Goal: Task Accomplishment & Management: Complete application form

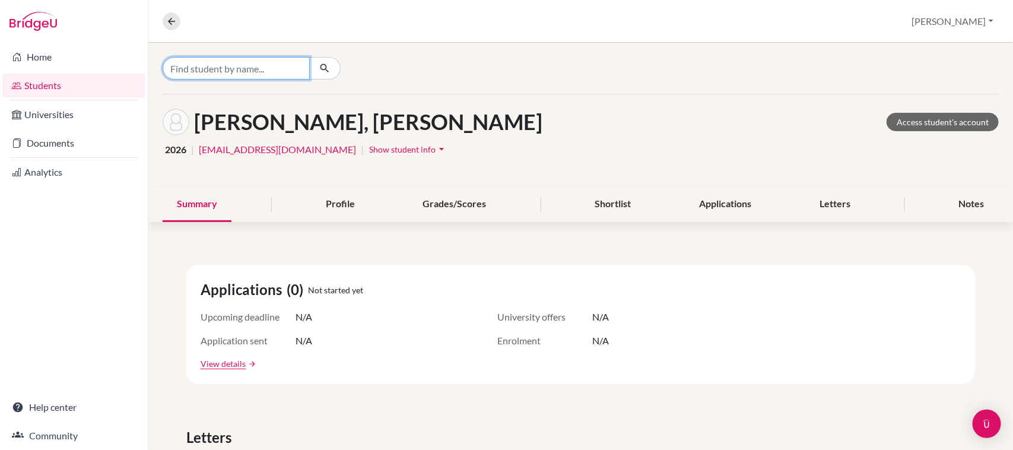
click at [202, 58] on input "Find student by name..." at bounding box center [236, 68] width 147 height 23
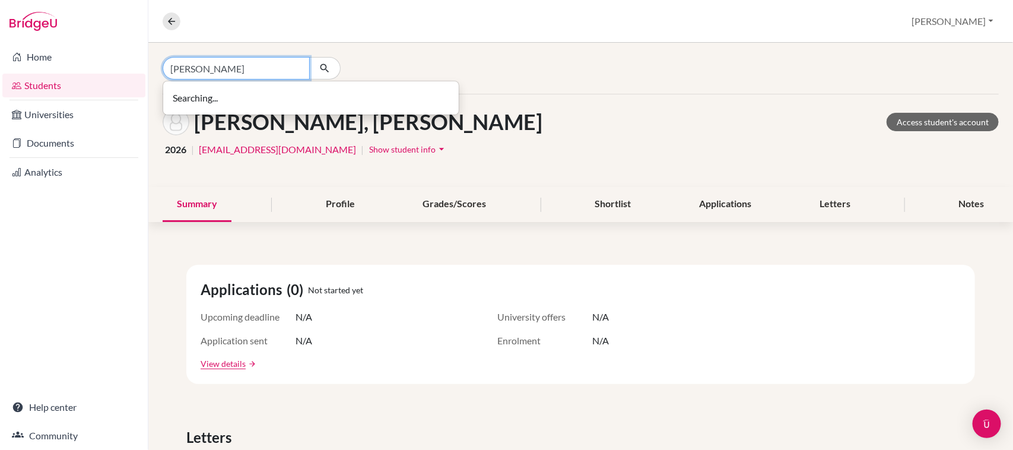
type input "miranda"
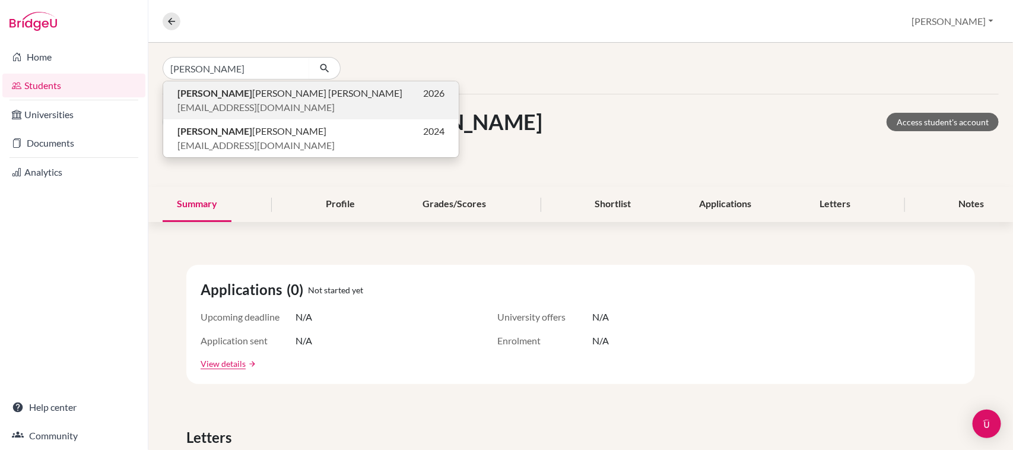
click at [255, 102] on span "ej0101@lafloresta.edu.sv" at bounding box center [255, 107] width 157 height 14
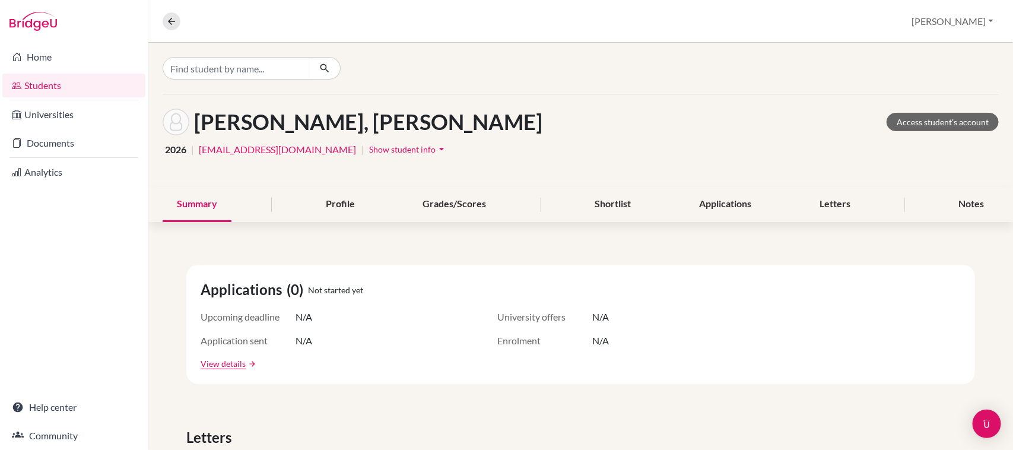
click at [490, 315] on div "Upcoming deadline N/A University offers N/A" at bounding box center [581, 317] width 760 height 14
click at [60, 144] on link "Documents" at bounding box center [73, 143] width 143 height 24
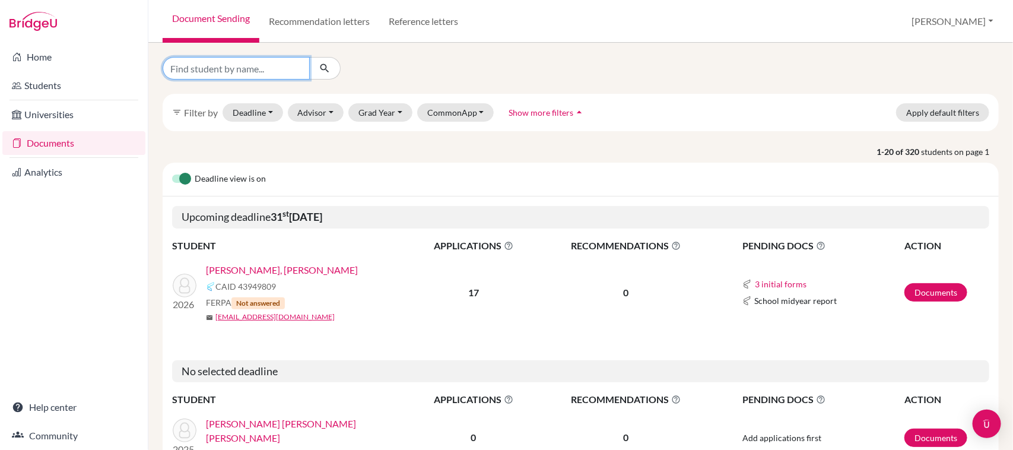
click at [201, 69] on input "Find student by name..." at bounding box center [236, 68] width 147 height 23
click at [385, 155] on p "1-20 of 320 students on page 1" at bounding box center [581, 151] width 854 height 12
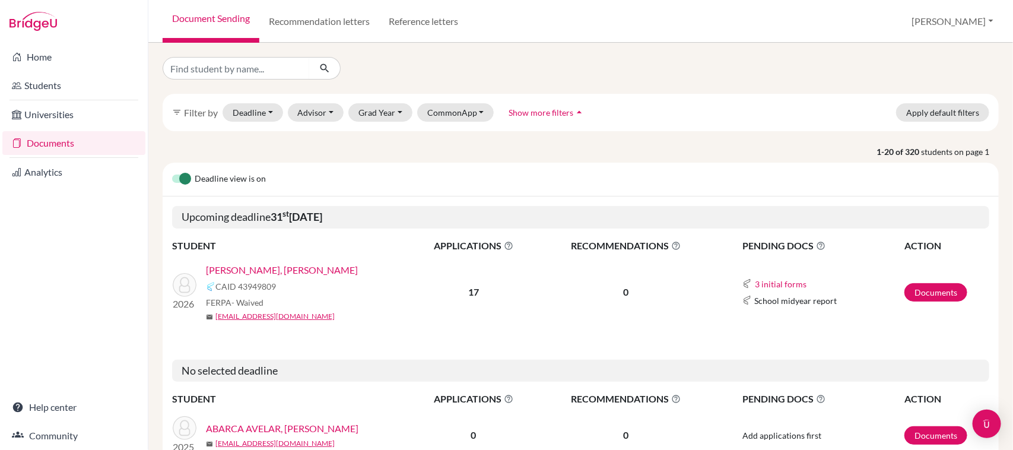
click at [292, 270] on link "[PERSON_NAME], [PERSON_NAME]" at bounding box center [282, 270] width 152 height 14
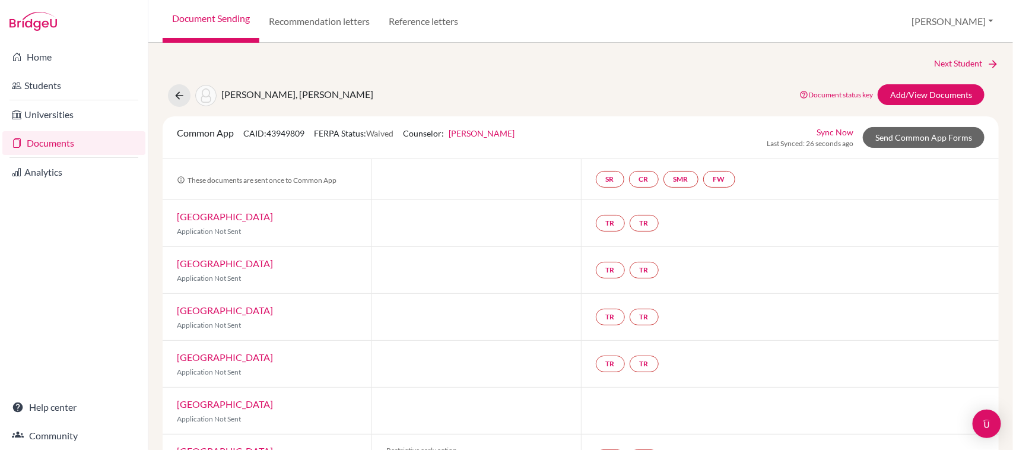
click at [337, 153] on div "Common App CAID: 43949809 FERPA Status: Waived Counselor: [PERSON_NAME] First N…" at bounding box center [581, 137] width 836 height 43
click at [713, 177] on link "FW" at bounding box center [719, 179] width 32 height 17
click at [709, 152] on small "Incomplete" at bounding box center [724, 155] width 43 height 11
click at [713, 143] on link "Fee waiver" at bounding box center [724, 143] width 40 height 10
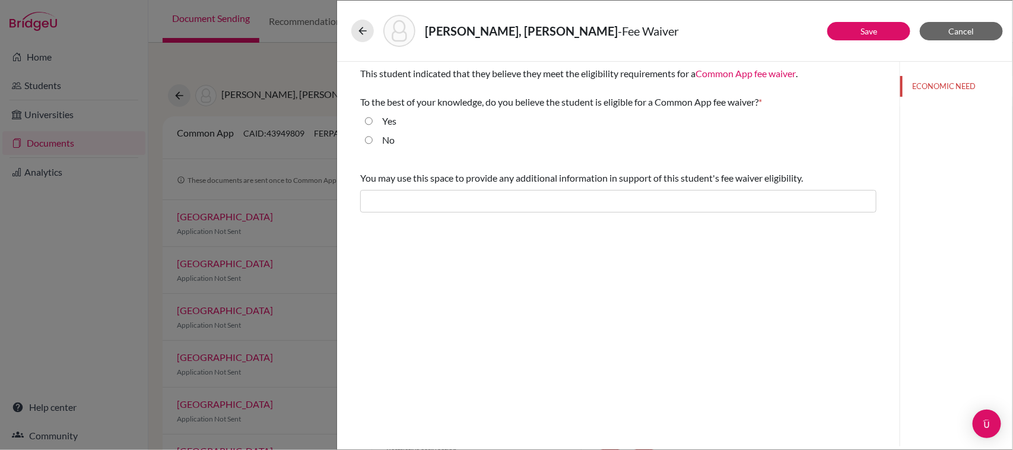
click at [388, 117] on label "Yes" at bounding box center [389, 121] width 14 height 14
click at [373, 117] on input "Yes" at bounding box center [369, 121] width 8 height 14
radio input "true"
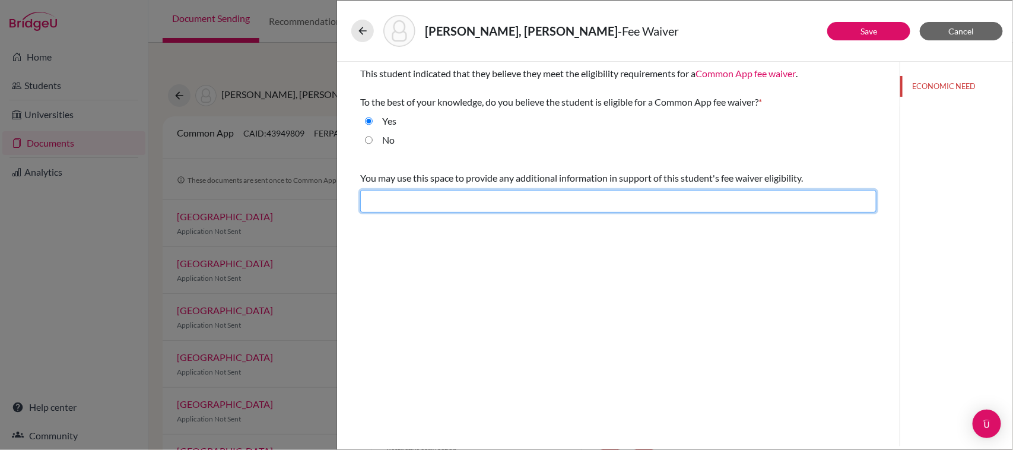
click at [434, 201] on input "text" at bounding box center [618, 201] width 516 height 23
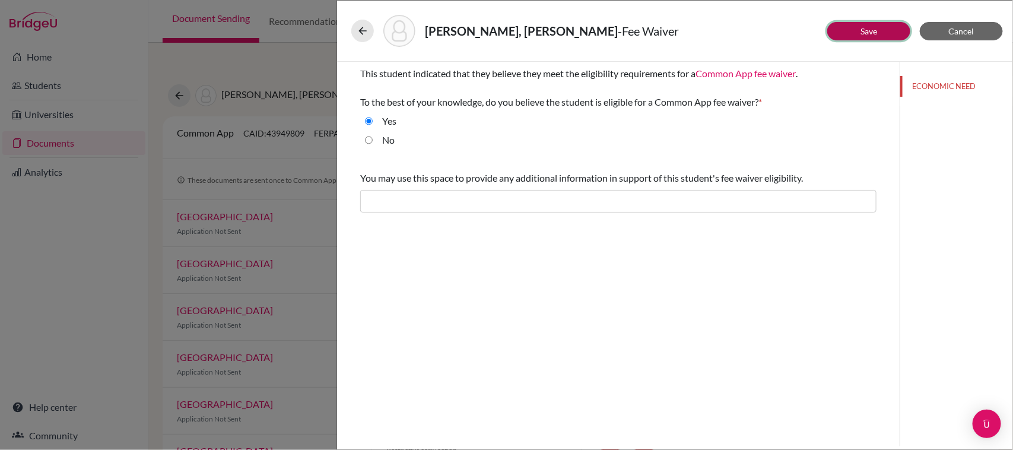
click at [856, 36] on button "Save" at bounding box center [868, 31] width 83 height 18
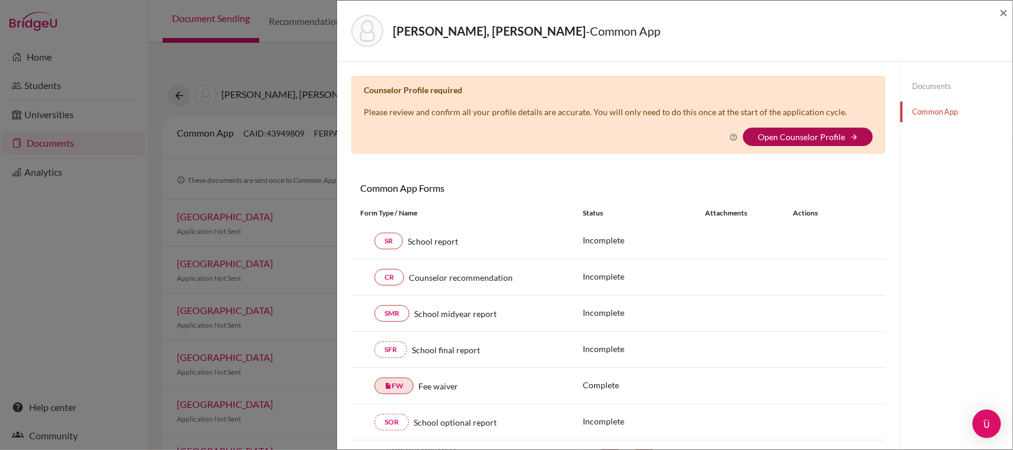
click at [796, 137] on link "Open Counselor Profile" at bounding box center [801, 137] width 87 height 10
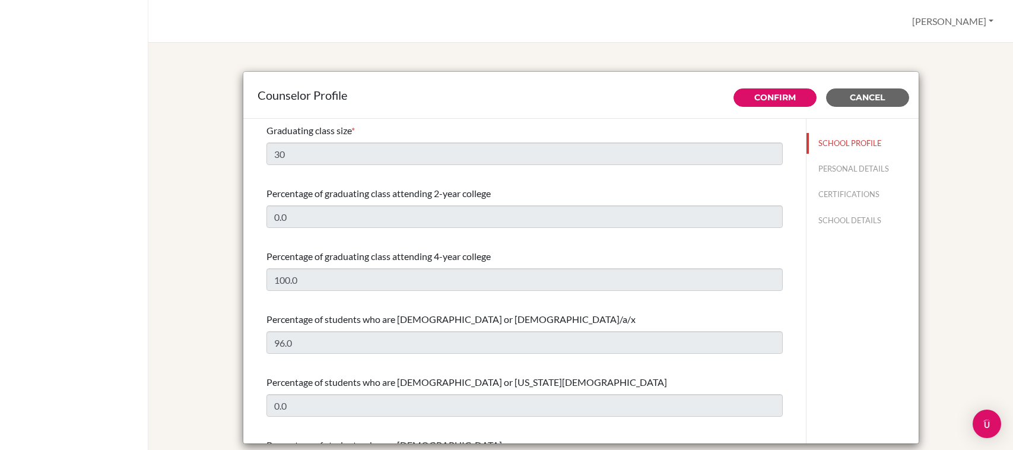
select select "0"
select select "314528"
click at [850, 94] on span "Cancel" at bounding box center [867, 97] width 35 height 11
type input "Social service for the community, especially people who don't have the same res…"
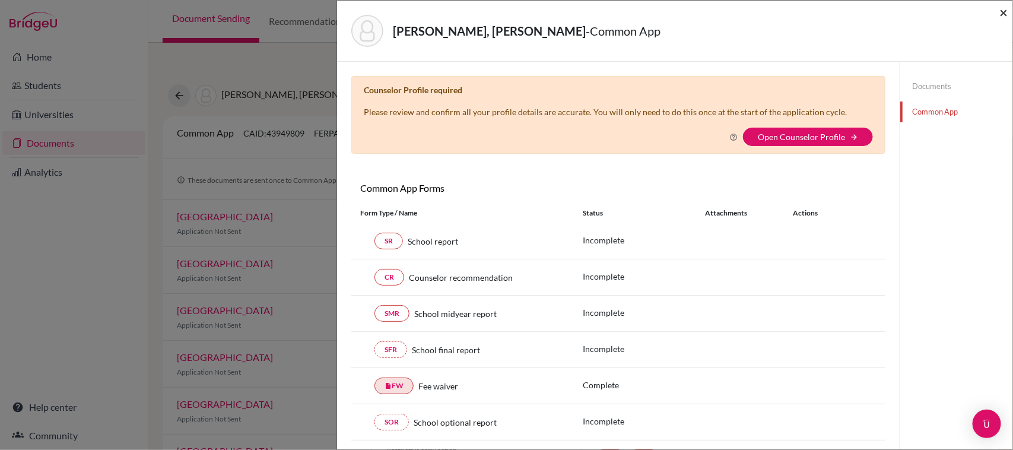
click at [1004, 12] on span "×" at bounding box center [1003, 12] width 8 height 17
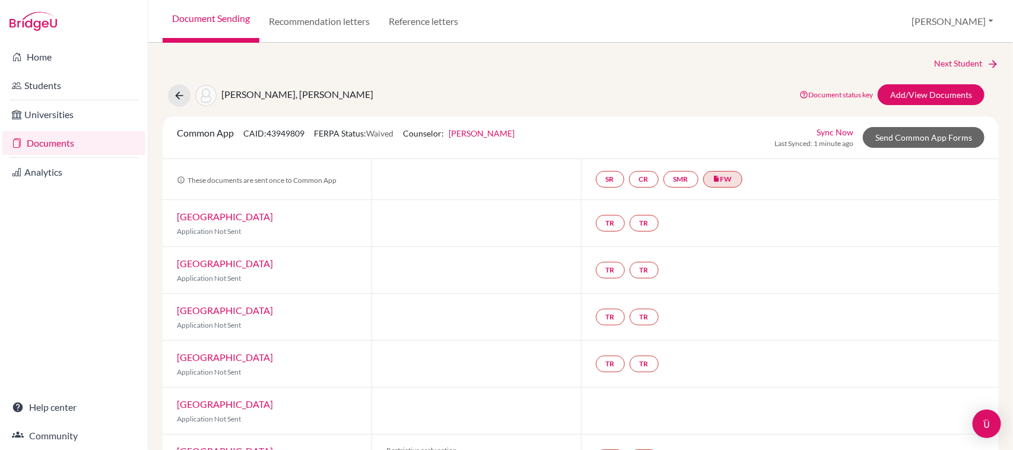
click at [462, 155] on div "Common App CAID: 43949809 FERPA Status: Waived Counselor: Adriana Fortin First …" at bounding box center [581, 137] width 836 height 43
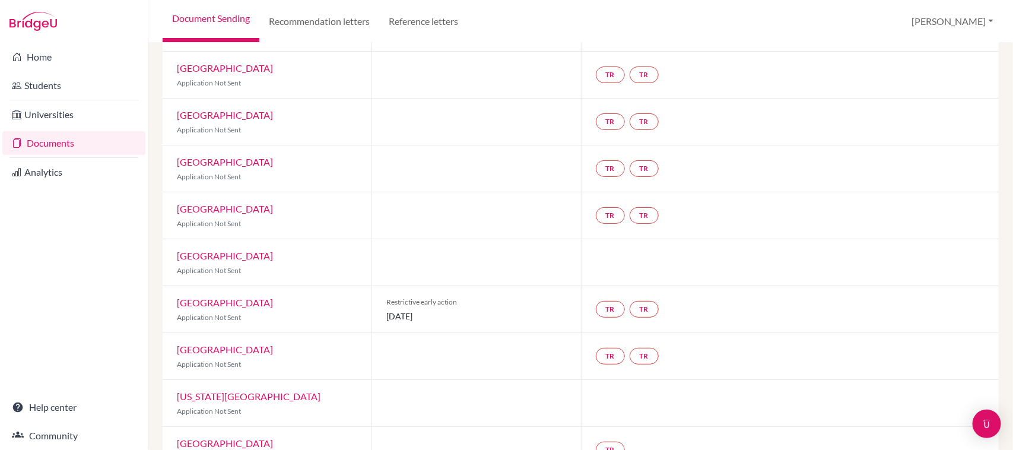
scroll to position [208, 0]
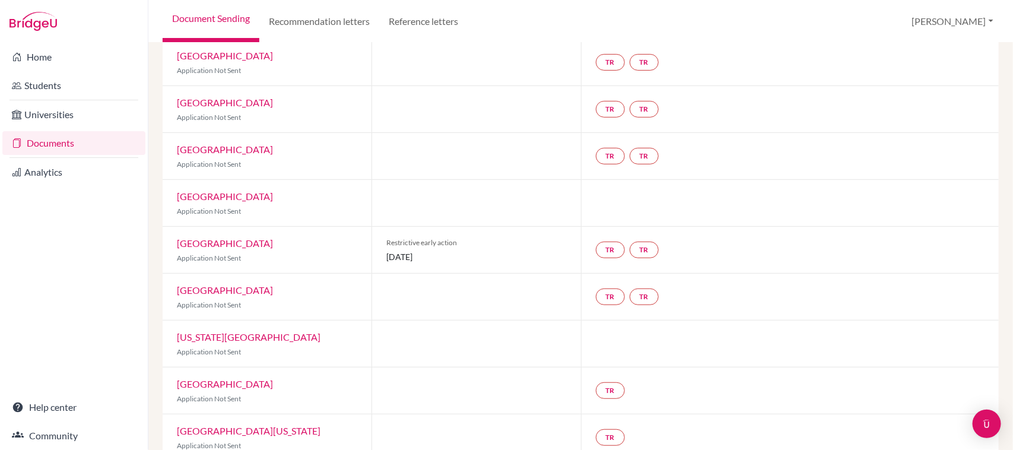
click at [233, 339] on link "New York University" at bounding box center [249, 336] width 144 height 11
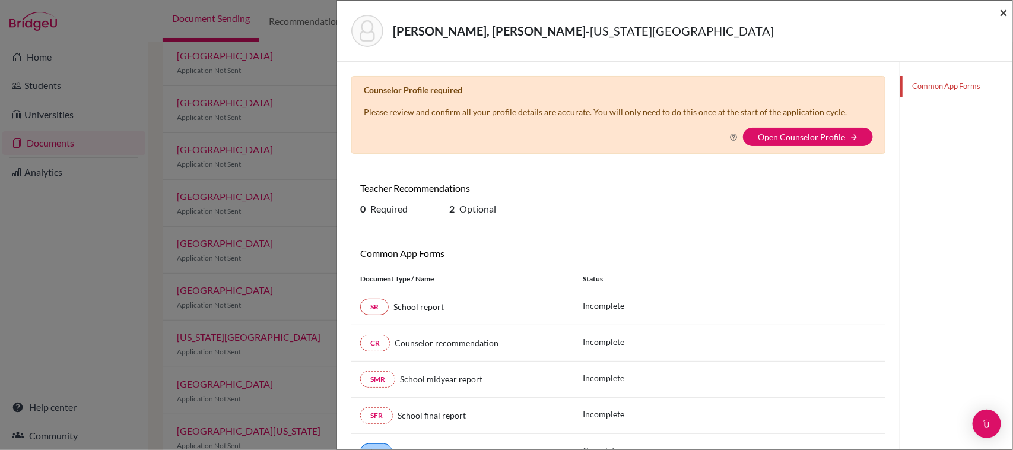
click at [1007, 4] on span "×" at bounding box center [1003, 12] width 8 height 17
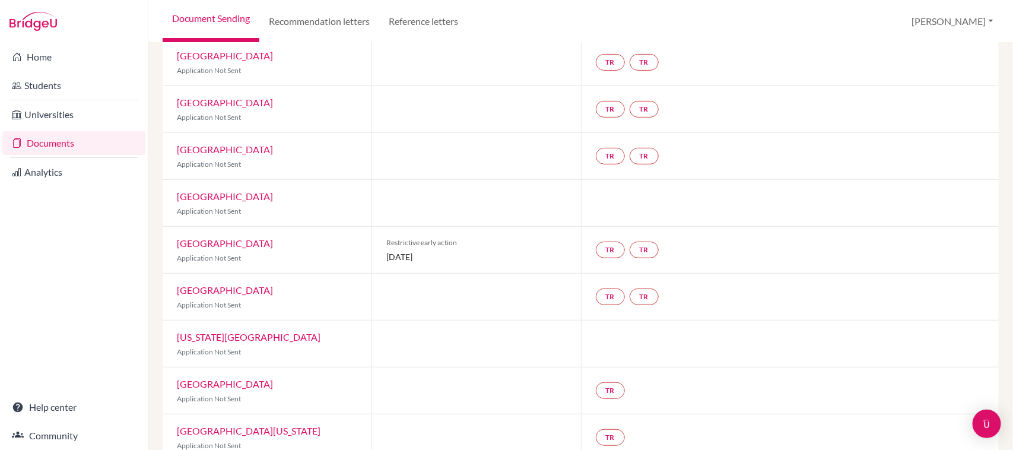
click at [235, 196] on link "Fordham University" at bounding box center [225, 196] width 96 height 11
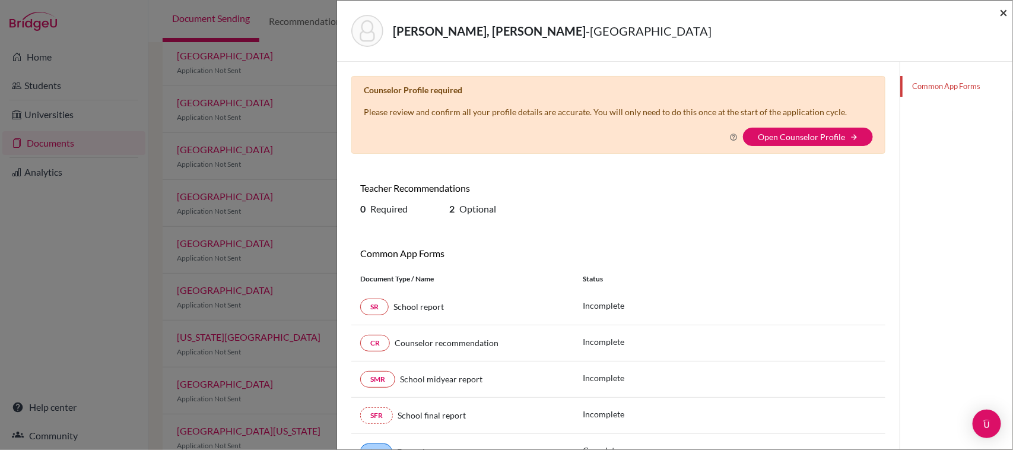
click at [1002, 7] on span "×" at bounding box center [1003, 12] width 8 height 17
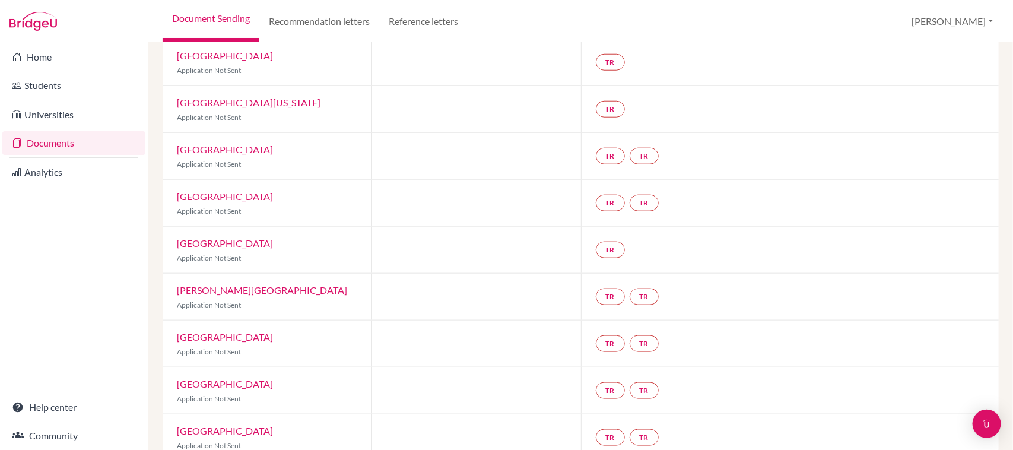
scroll to position [562, 0]
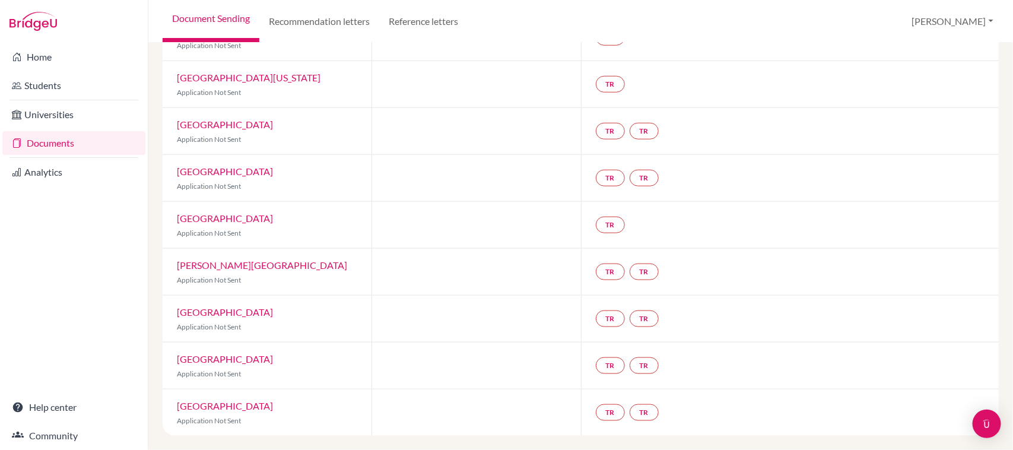
click at [191, 220] on link "Vassar College" at bounding box center [225, 217] width 96 height 11
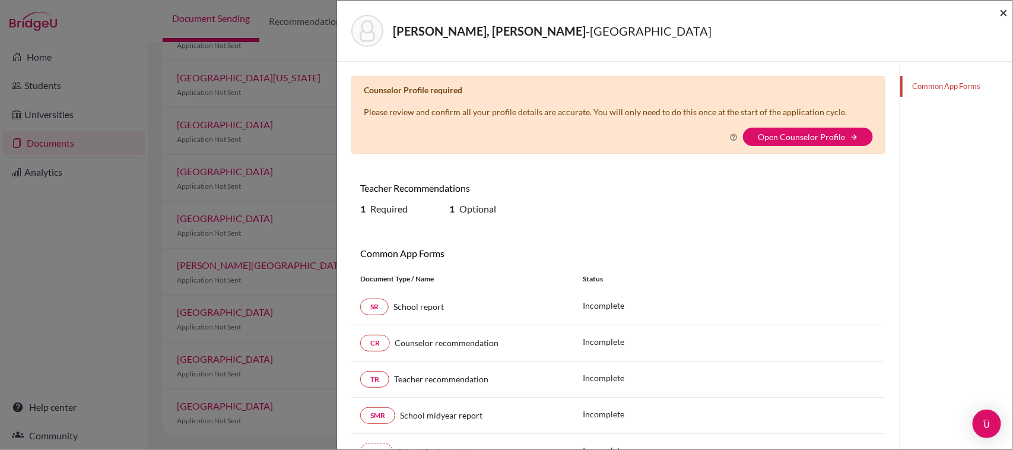
click at [1007, 9] on span "×" at bounding box center [1003, 12] width 8 height 17
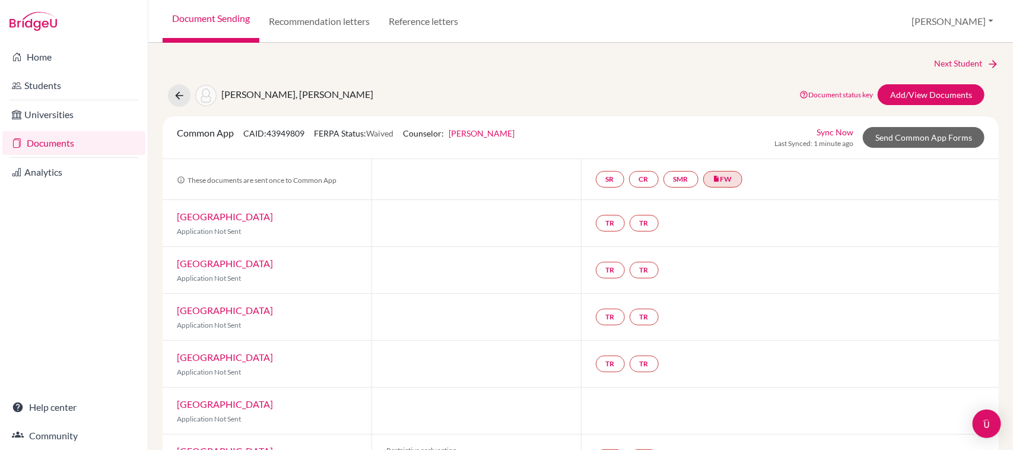
click at [199, 211] on link "Amherst College" at bounding box center [225, 216] width 96 height 11
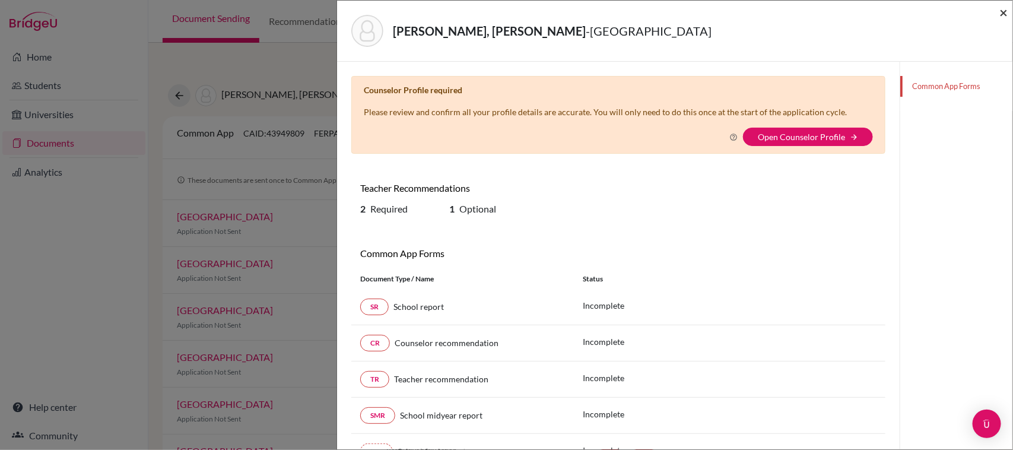
click at [1001, 9] on span "×" at bounding box center [1003, 12] width 8 height 17
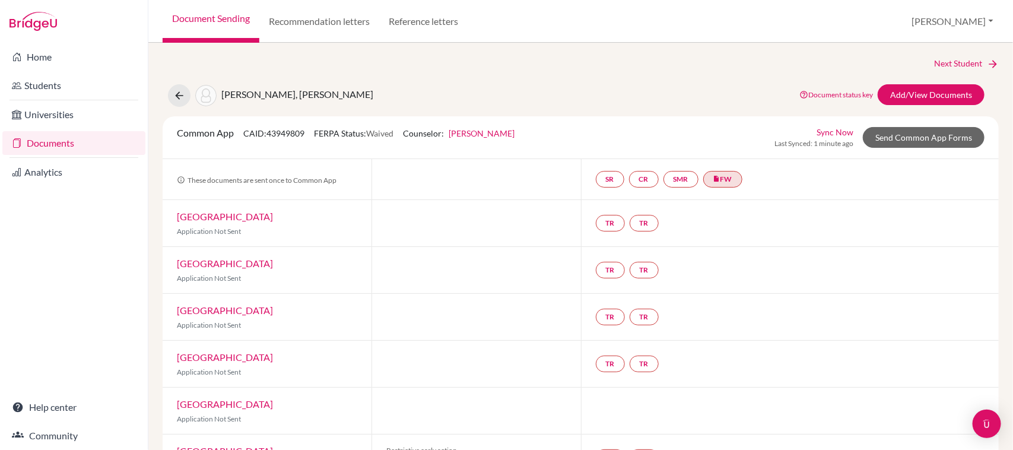
click at [34, 329] on div "Home Students Universities Documents Analytics Help center Community" at bounding box center [74, 246] width 148 height 407
click at [723, 179] on link "insert_drive_file FW" at bounding box center [722, 179] width 39 height 17
click at [731, 144] on link "Fee waiver" at bounding box center [728, 143] width 40 height 10
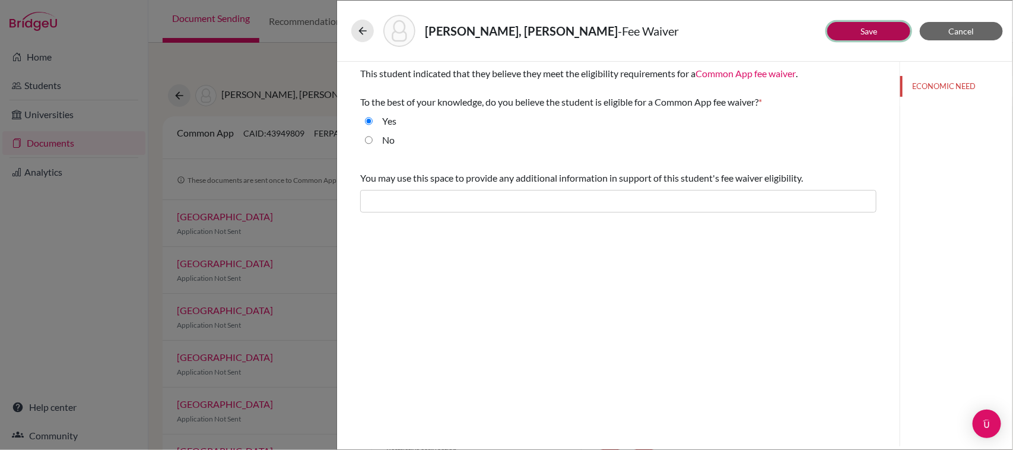
click at [869, 28] on link "Save" at bounding box center [869, 31] width 17 height 10
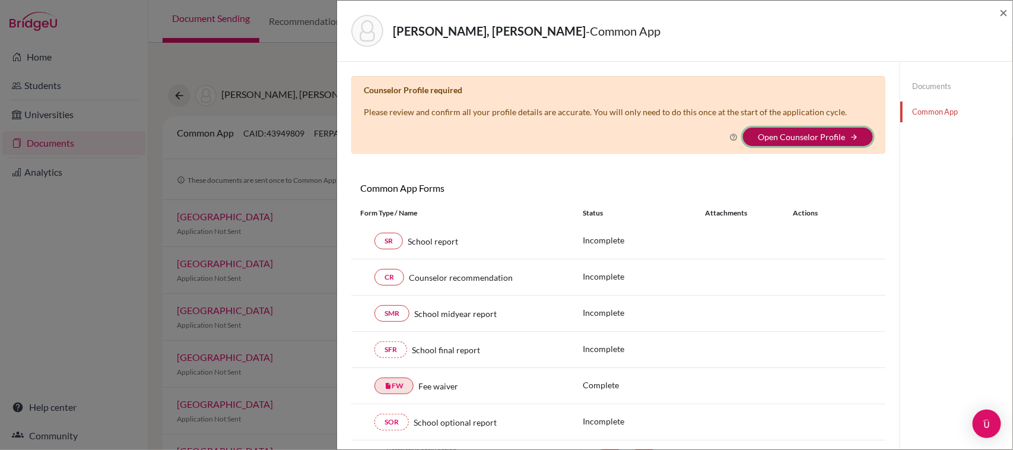
click at [795, 144] on button "Open Counselor Profile arrow_forward" at bounding box center [808, 137] width 130 height 18
click at [760, 134] on link "Open Counselor Profile" at bounding box center [801, 137] width 87 height 10
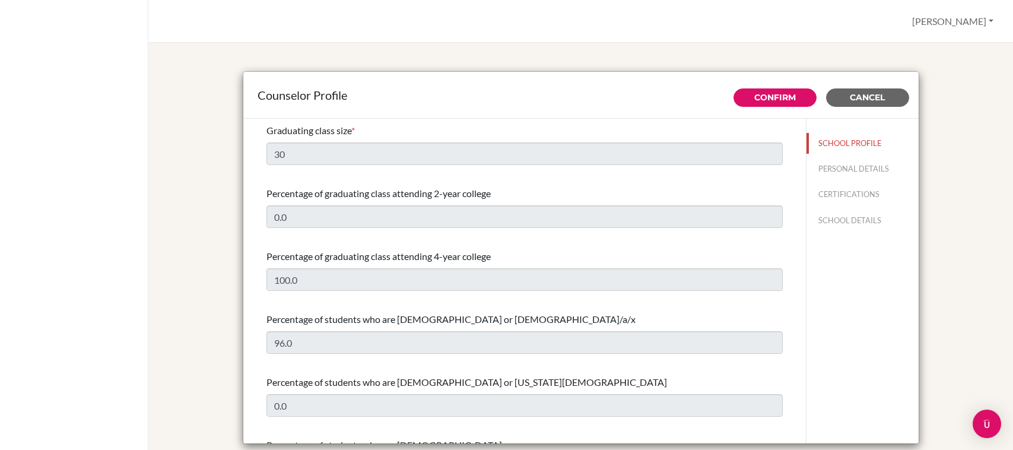
select select "0"
select select "314528"
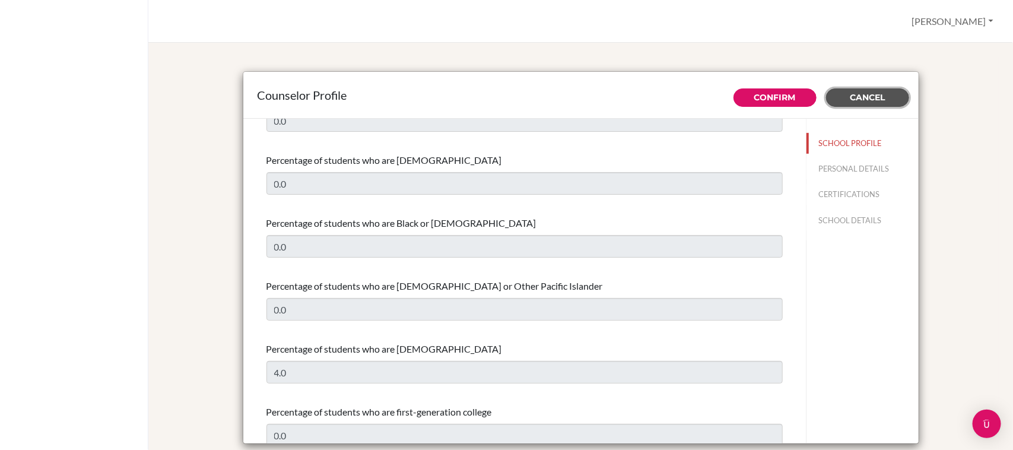
click at [877, 96] on span "Cancel" at bounding box center [867, 97] width 35 height 11
type input "Social service for the community, especially people who don't have the same res…"
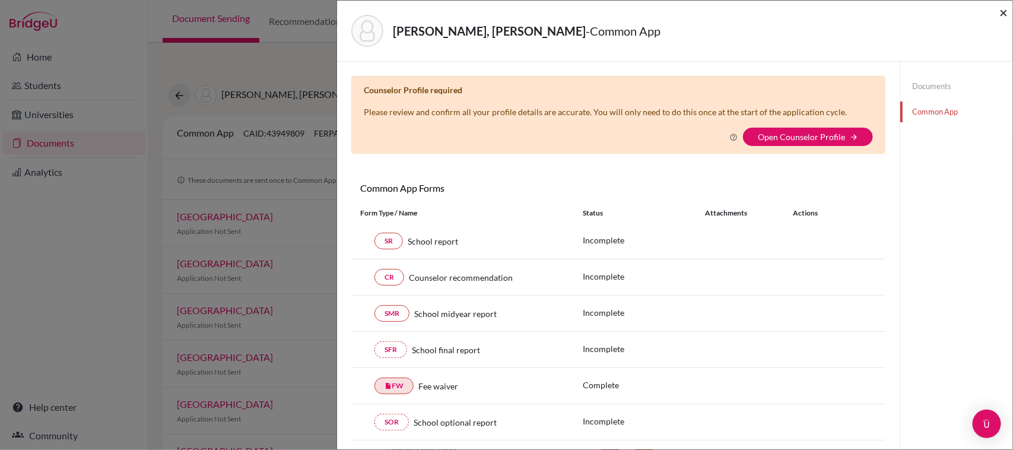
click at [1002, 15] on span "×" at bounding box center [1003, 12] width 8 height 17
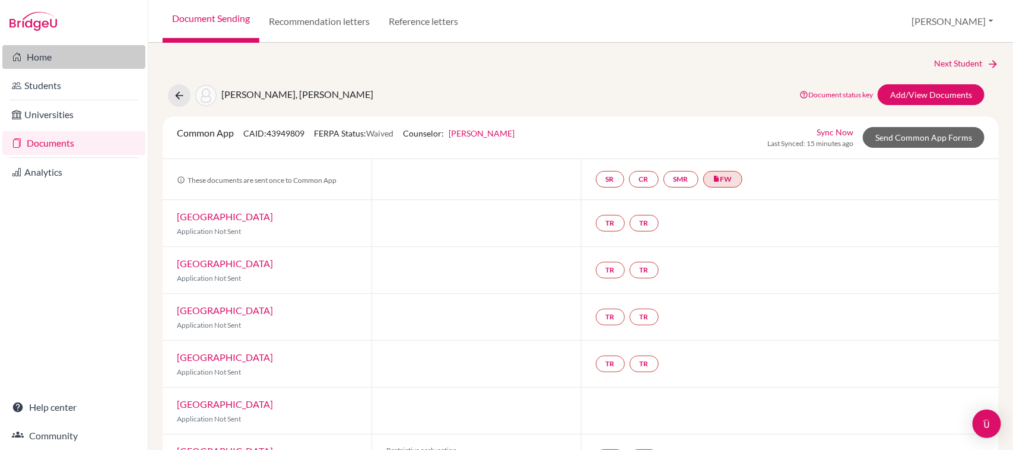
click at [40, 64] on link "Home" at bounding box center [73, 57] width 143 height 24
